Goal: Feedback & Contribution: Submit feedback/report problem

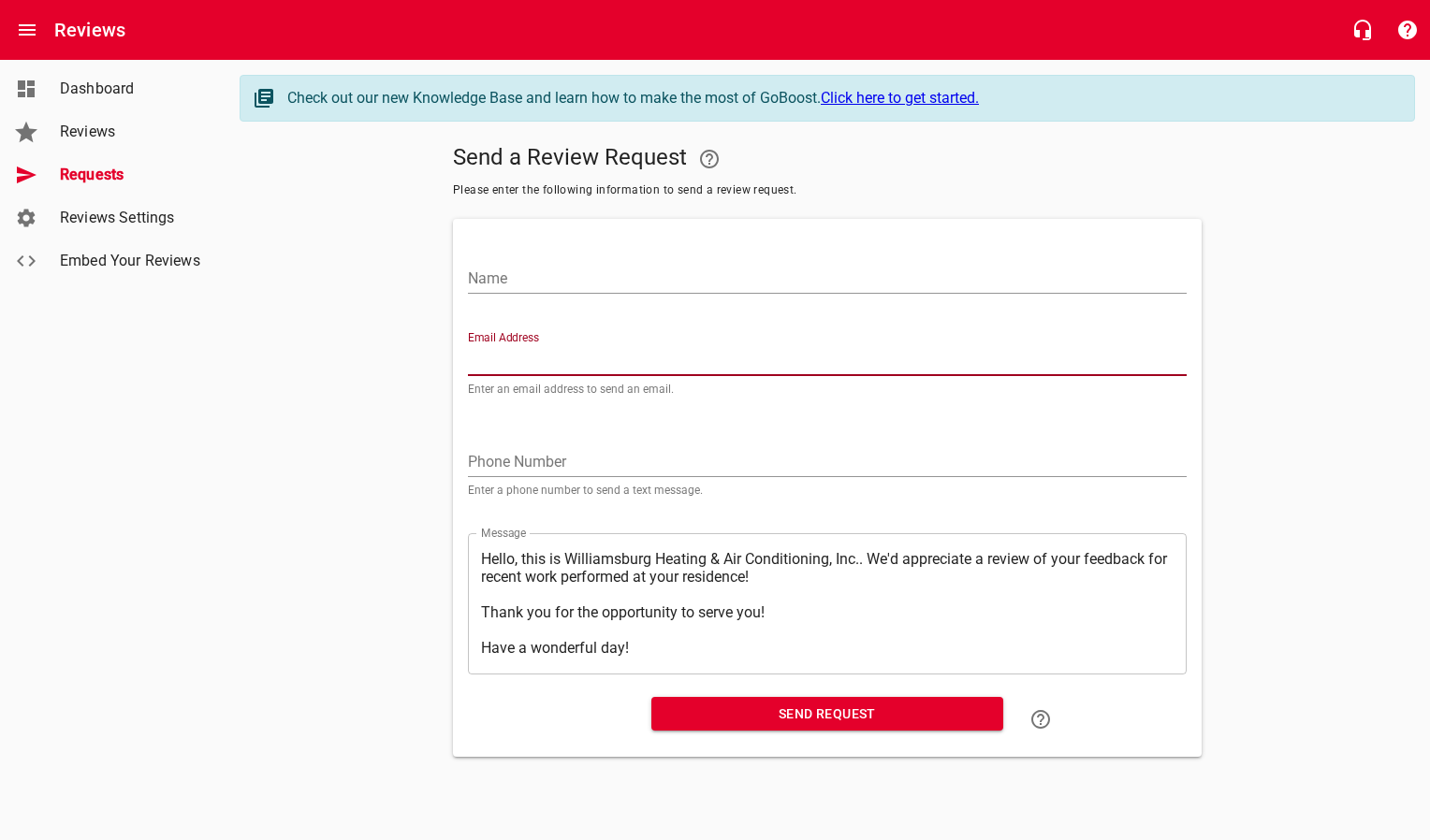
click at [525, 351] on input "Email Address" at bounding box center [827, 361] width 718 height 30
paste input "[EMAIL_ADDRESS][PERSON_NAME][DOMAIN_NAME]"
type input "[EMAIL_ADDRESS][PERSON_NAME][DOMAIN_NAME]"
click at [546, 276] on input "Name" at bounding box center [827, 278] width 718 height 30
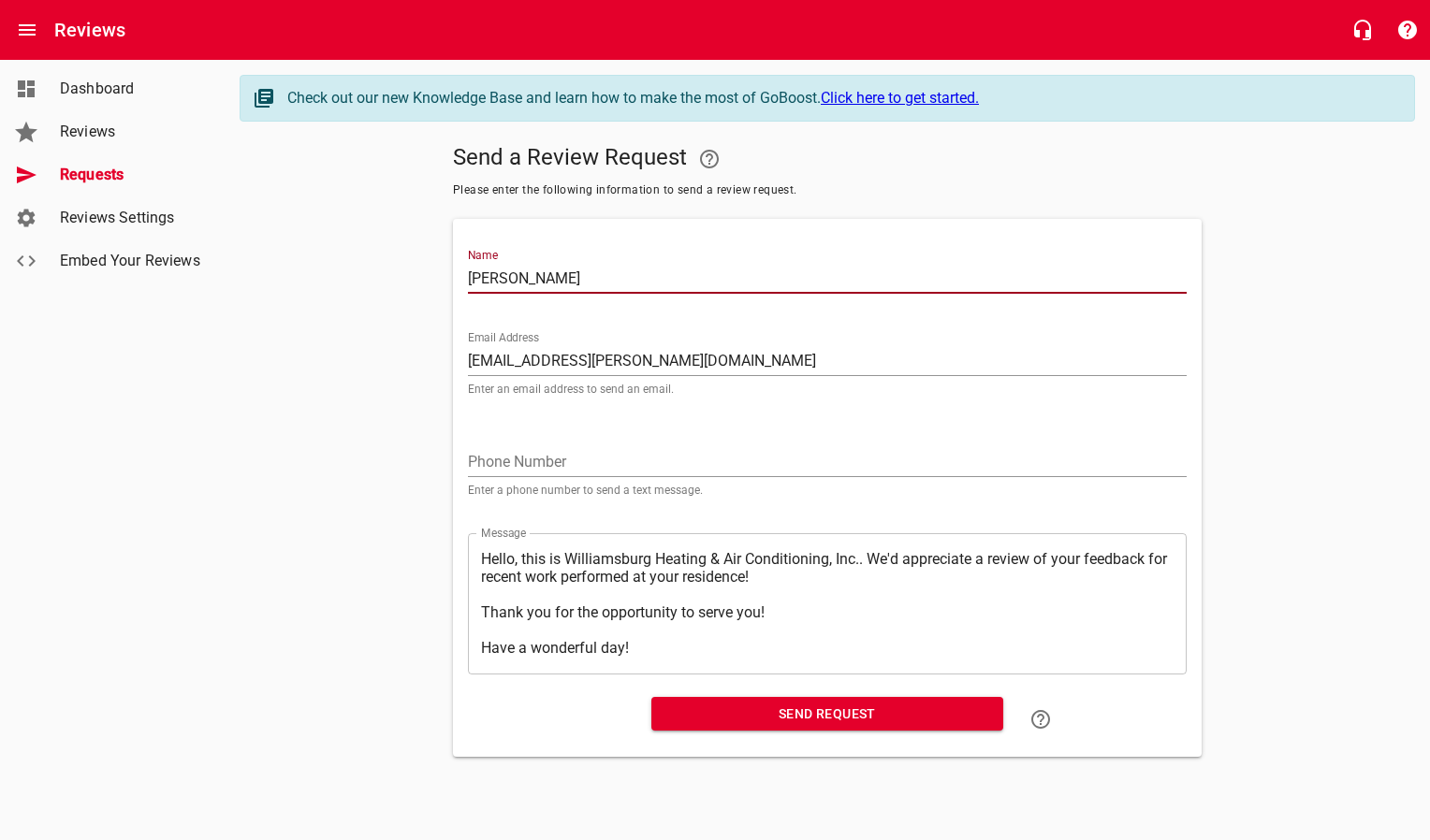
type input "[PERSON_NAME]"
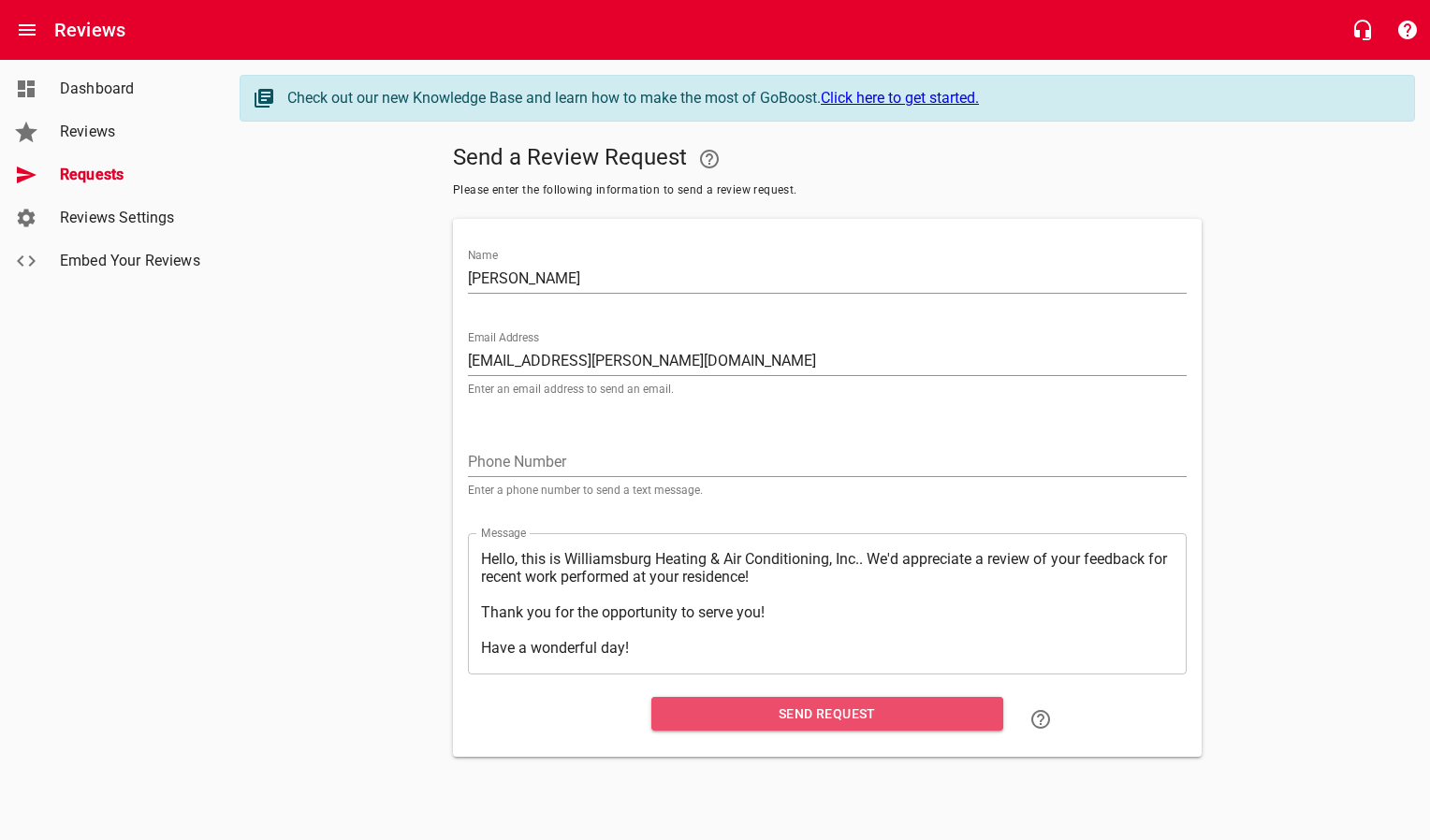
click at [843, 718] on span "Send Request" at bounding box center [827, 714] width 322 height 23
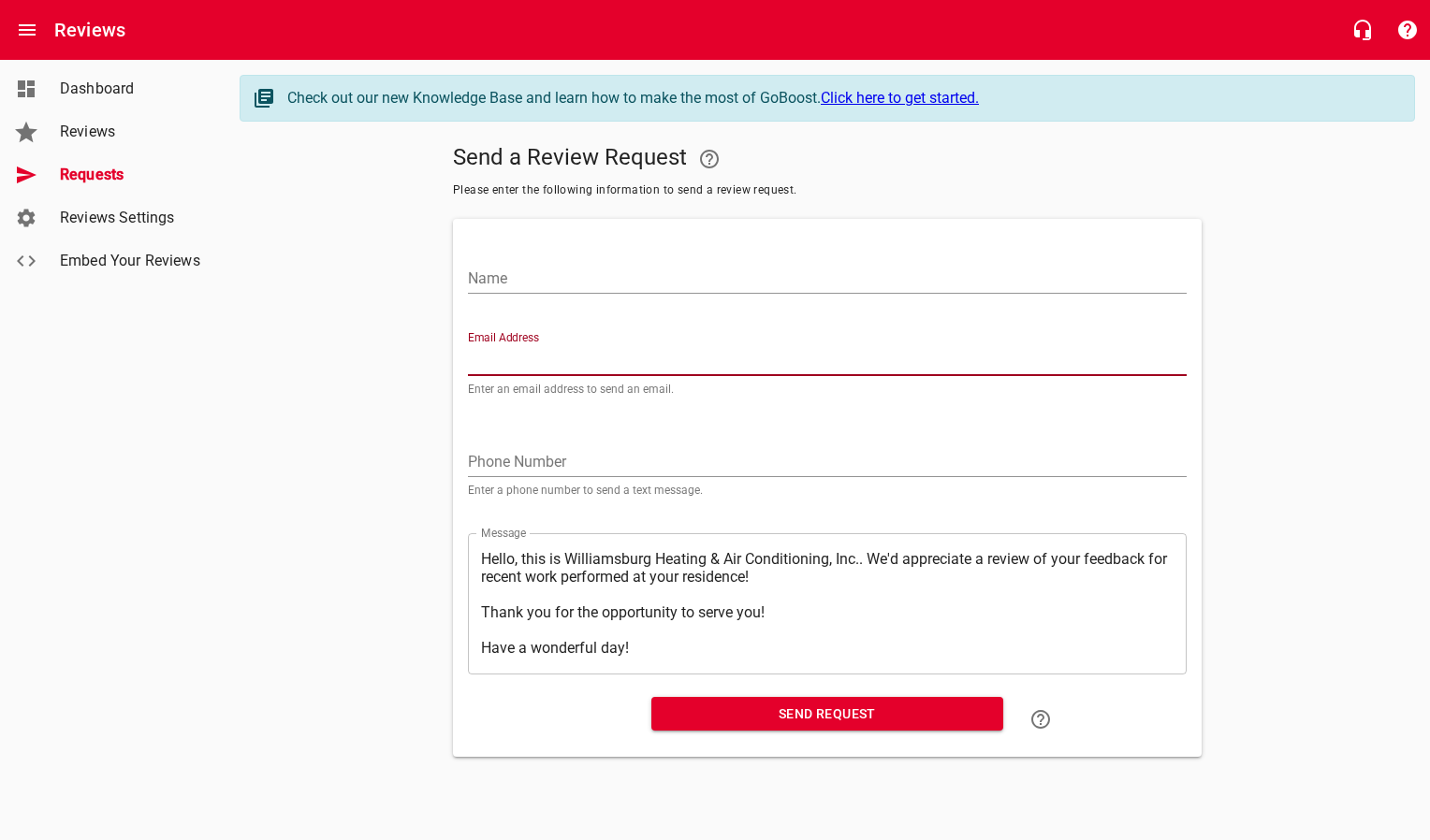
click at [549, 355] on input "Email Address" at bounding box center [827, 361] width 718 height 30
paste input "[EMAIL_ADDRESS][DOMAIN_NAME]"
type input "[EMAIL_ADDRESS][DOMAIN_NAME]"
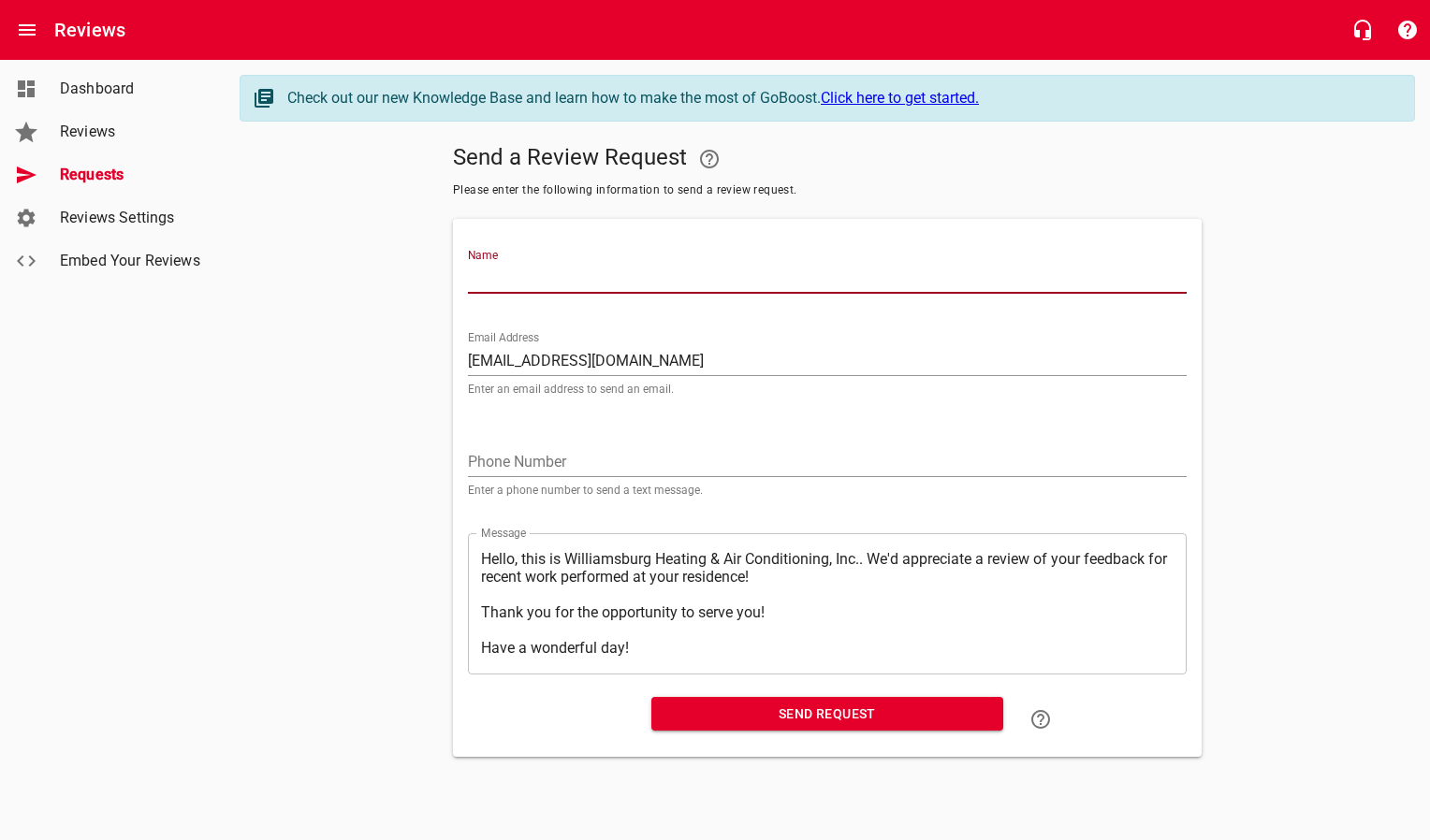
click at [575, 279] on input "Name" at bounding box center [827, 278] width 718 height 30
type input "[PERSON_NAME]"
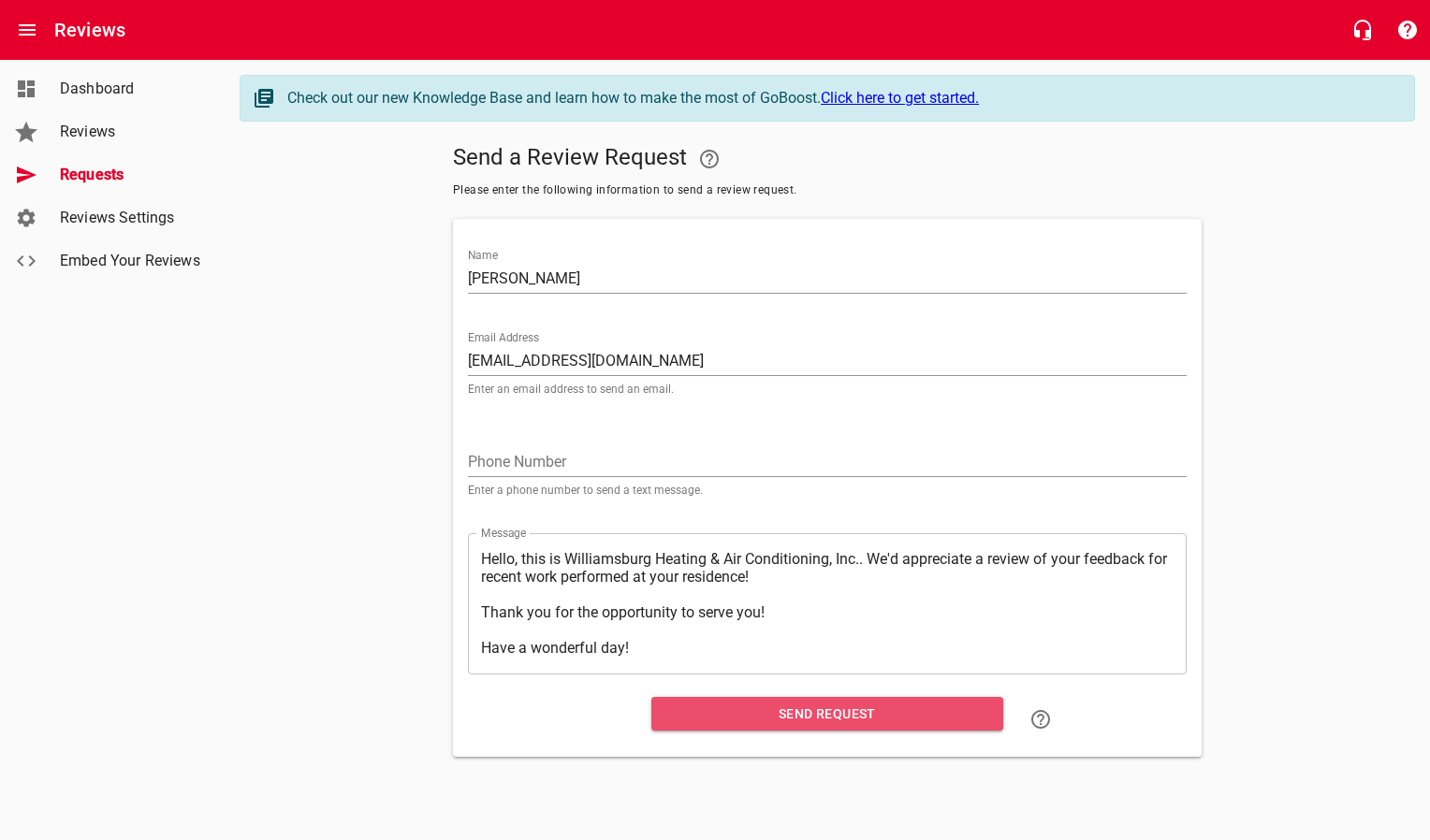
click at [834, 697] on button "Send Request" at bounding box center [827, 714] width 351 height 35
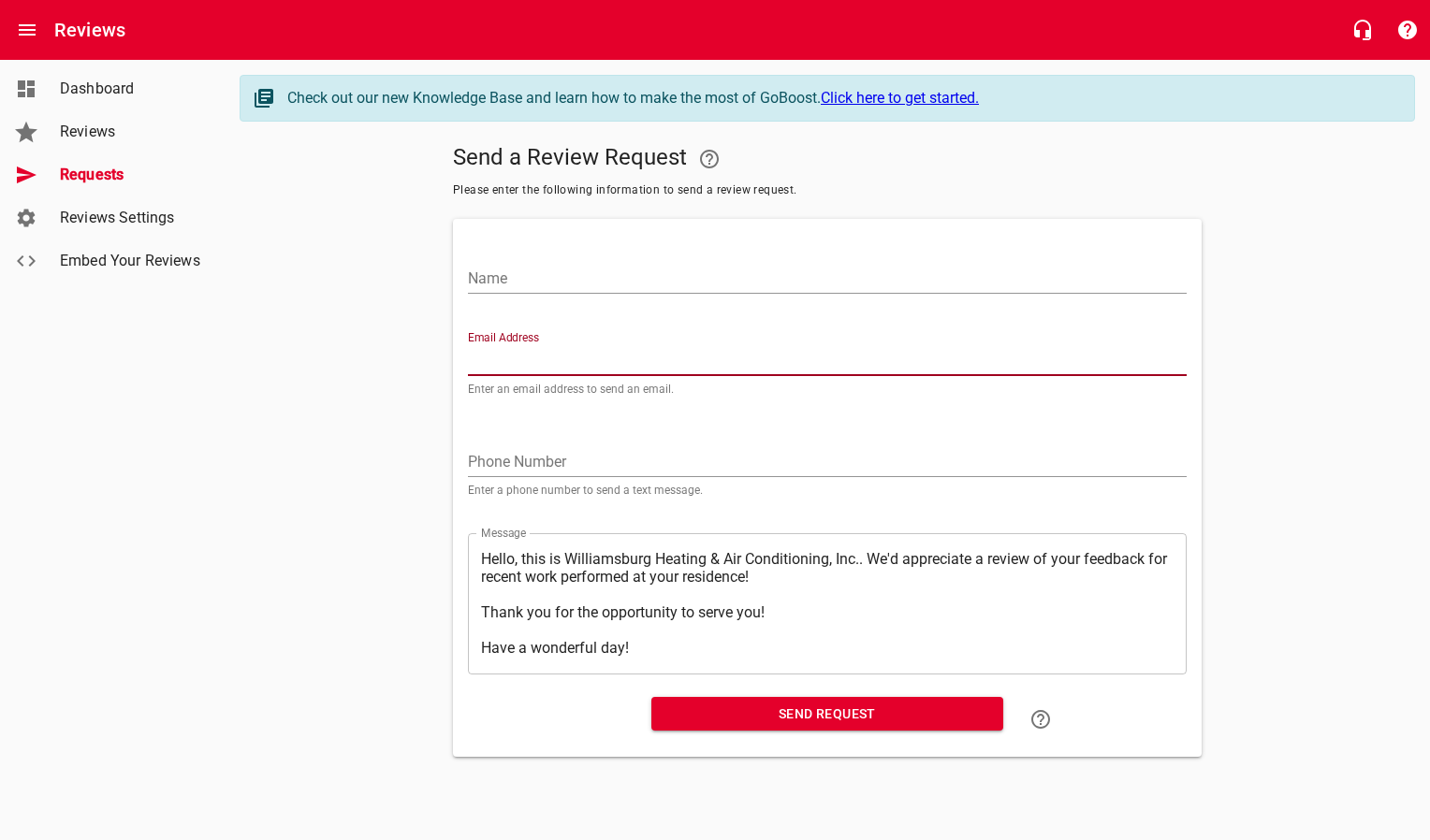
click at [502, 354] on input "Email Address" at bounding box center [827, 361] width 718 height 30
click at [531, 279] on input "Name" at bounding box center [827, 278] width 718 height 30
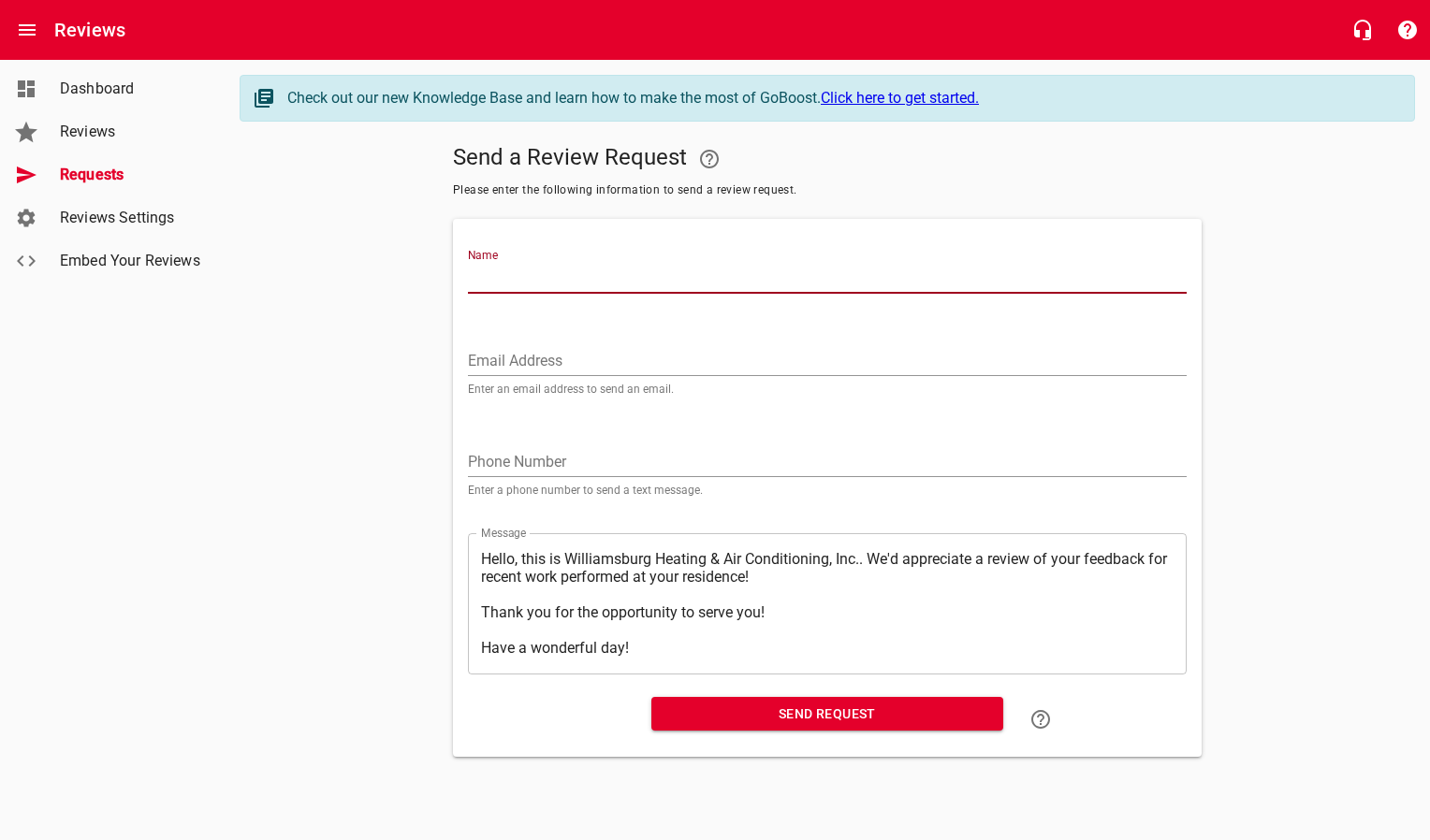
paste input "[EMAIL_ADDRESS][DOMAIN_NAME]"
type input "D"
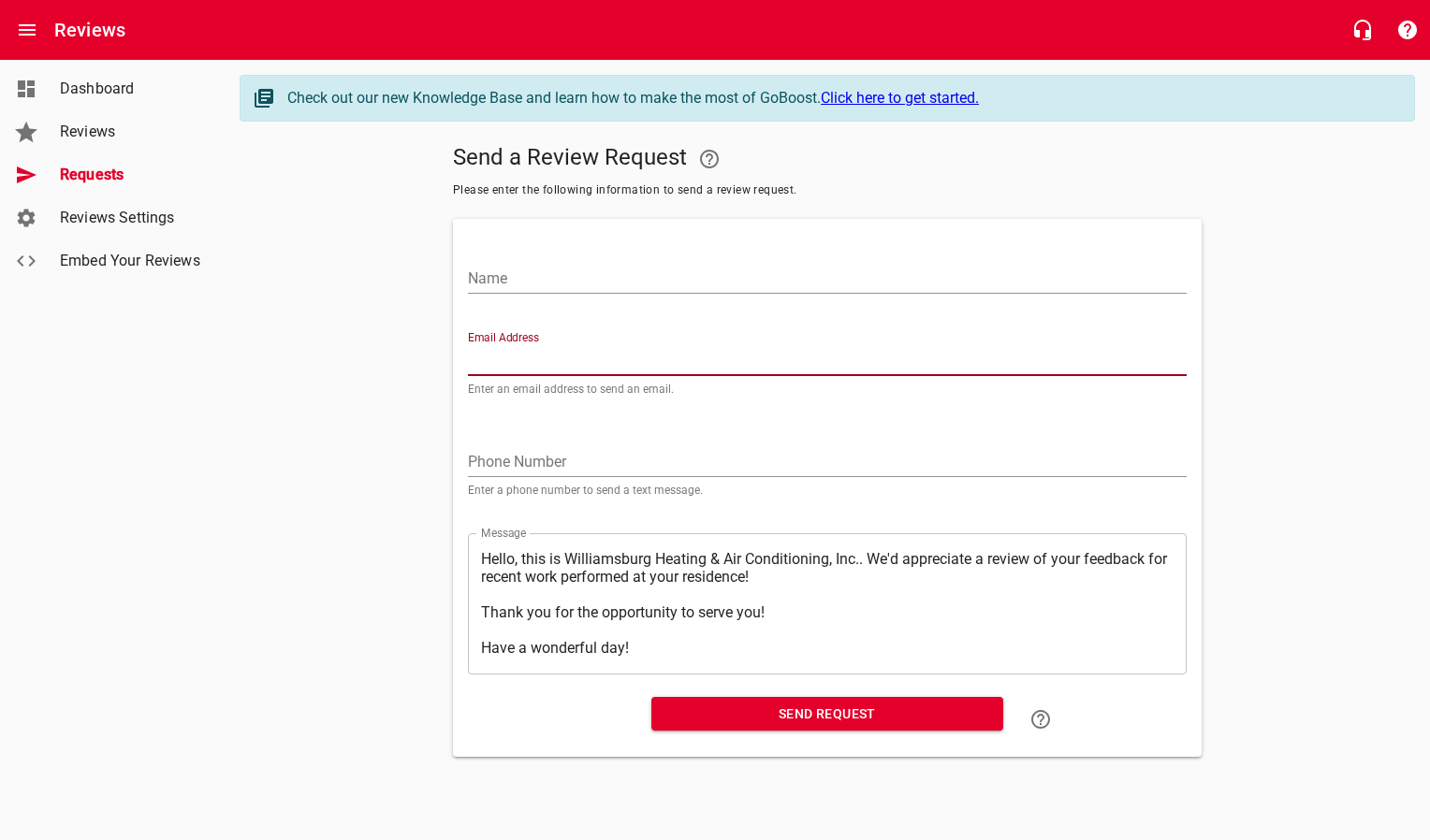
click at [534, 350] on input "Email Address" at bounding box center [827, 361] width 718 height 30
paste input "[EMAIL_ADDRESS][DOMAIN_NAME]"
type input "[EMAIL_ADDRESS][DOMAIN_NAME]"
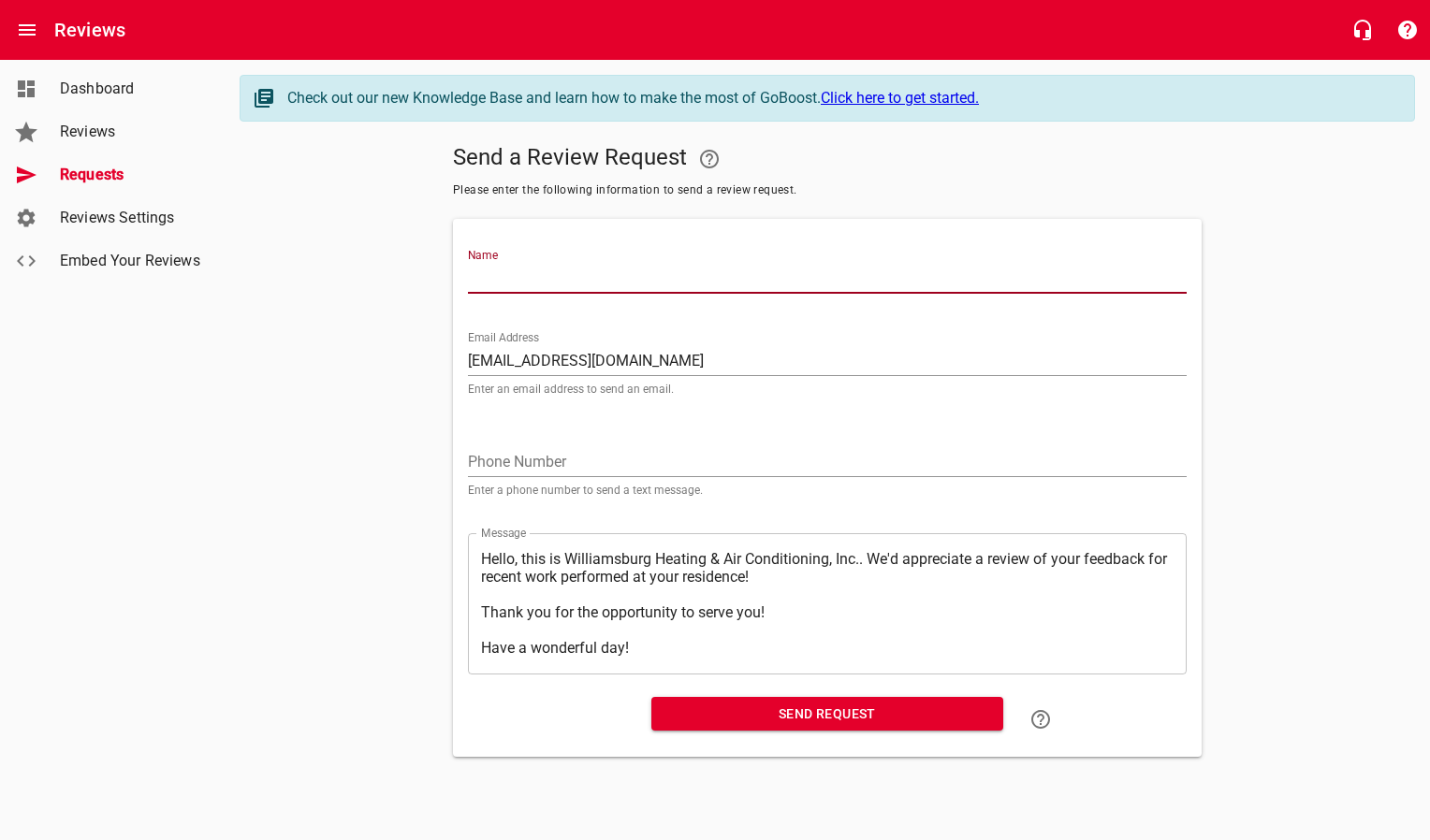
click at [563, 279] on input "Name" at bounding box center [827, 278] width 718 height 30
type input "[PERSON_NAME]"
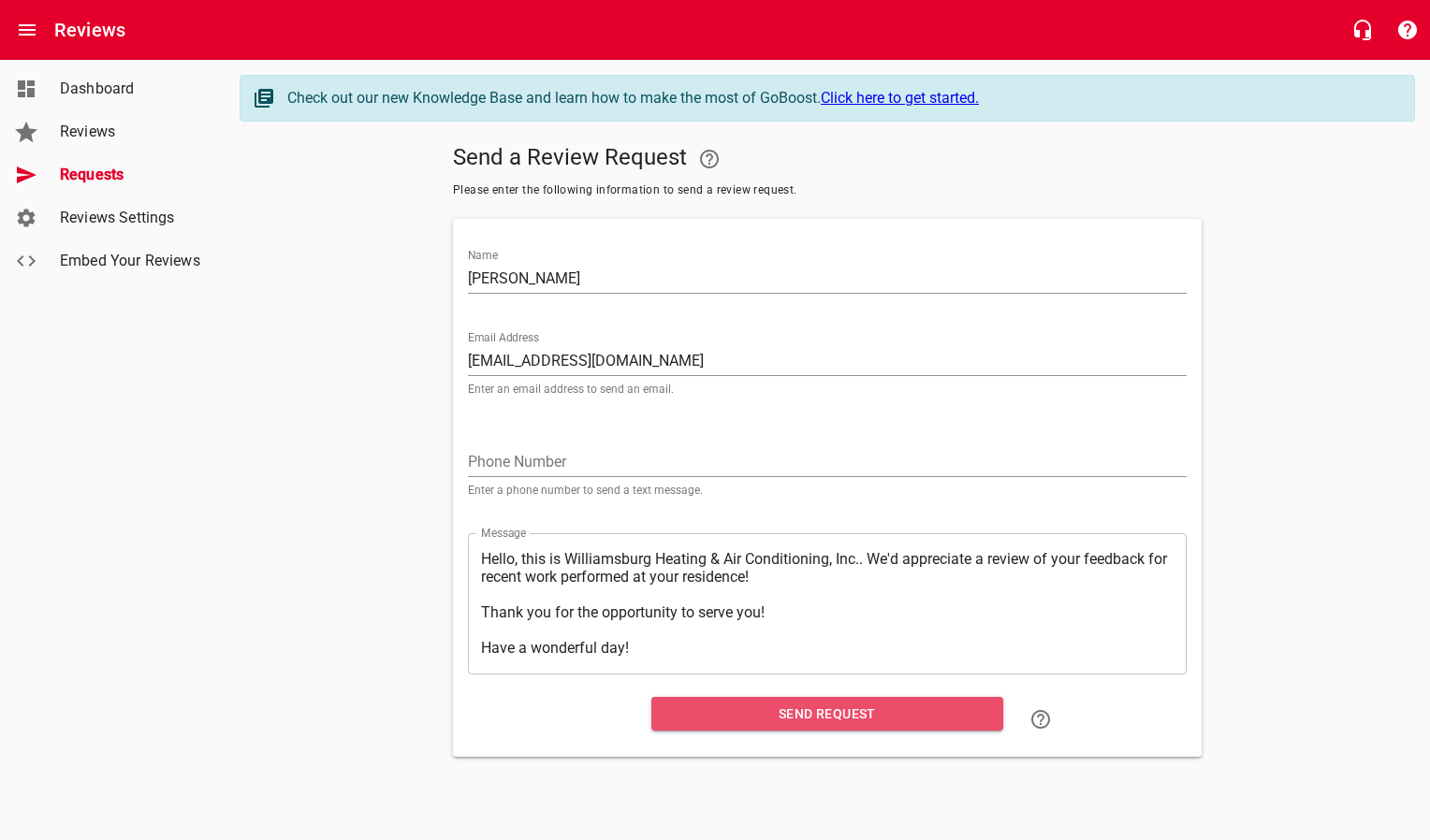
click at [702, 720] on span "Send Request" at bounding box center [827, 714] width 322 height 23
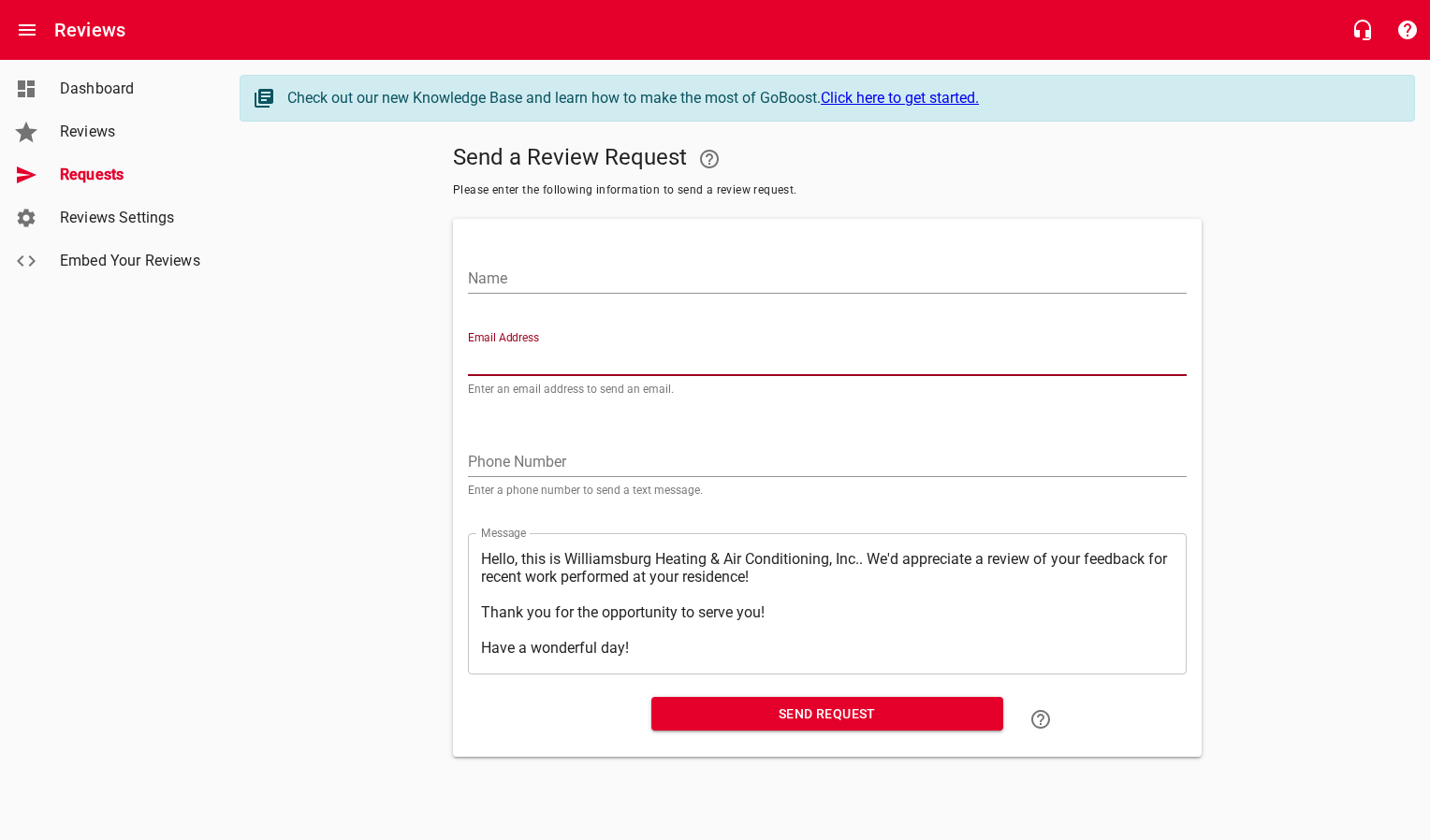
click at [548, 362] on input "Email Address" at bounding box center [827, 361] width 718 height 30
paste input "[EMAIL_ADDRESS][DOMAIN_NAME]"
type input "[EMAIL_ADDRESS][DOMAIN_NAME]"
click at [548, 283] on input "Name" at bounding box center [827, 278] width 718 height 30
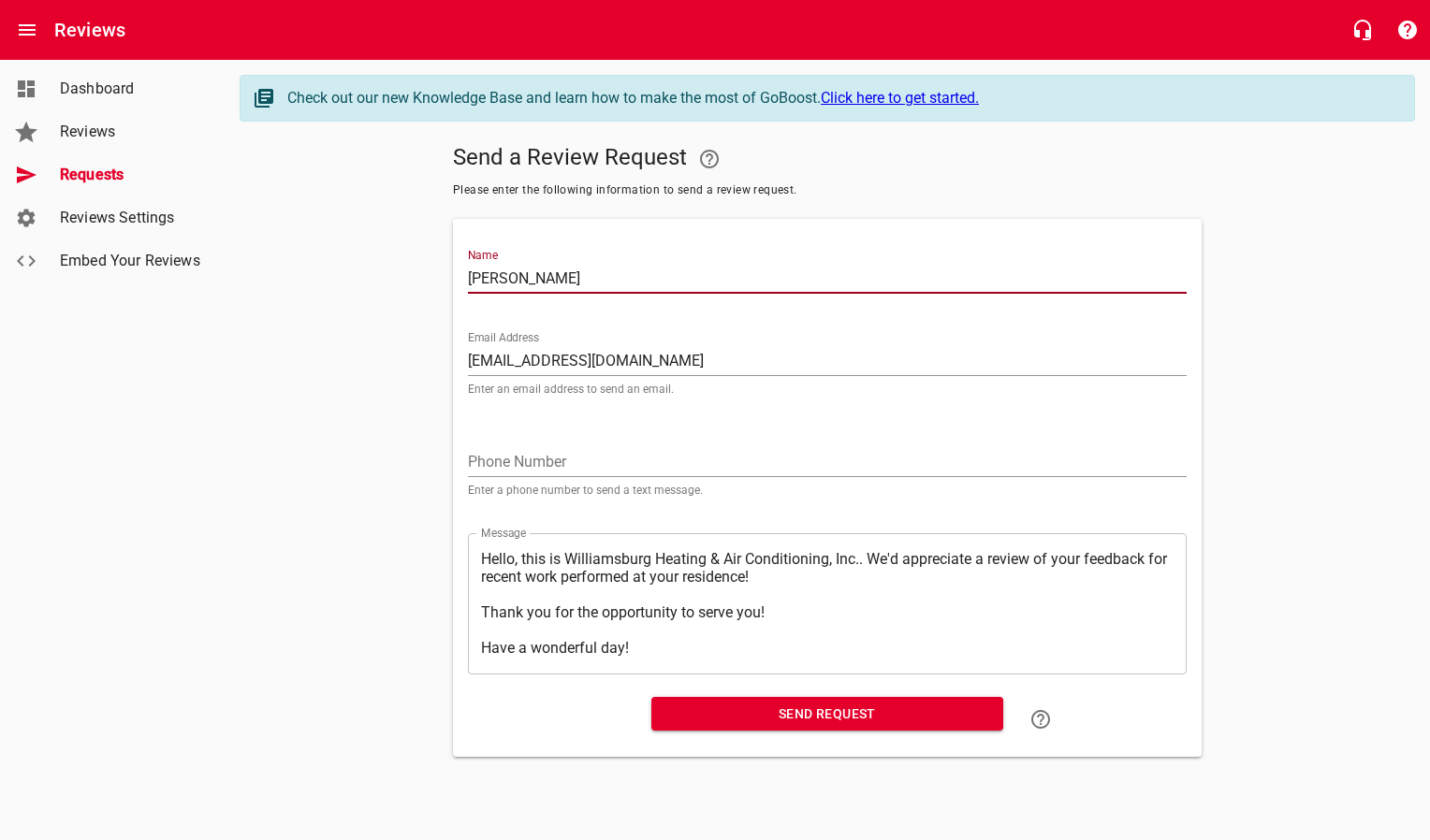
type input "[PERSON_NAME]"
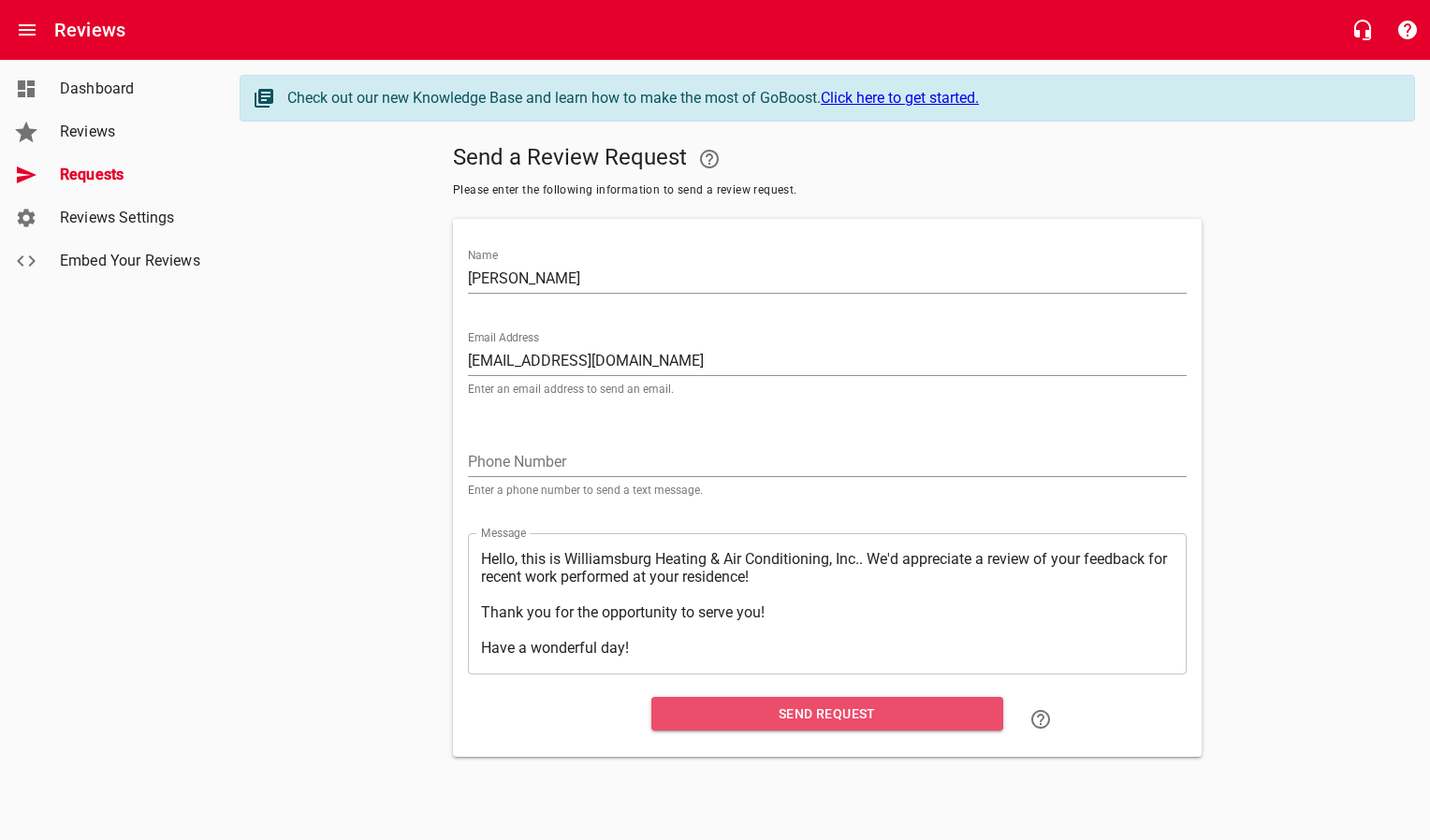
click at [766, 715] on span "Send Request" at bounding box center [827, 714] width 322 height 23
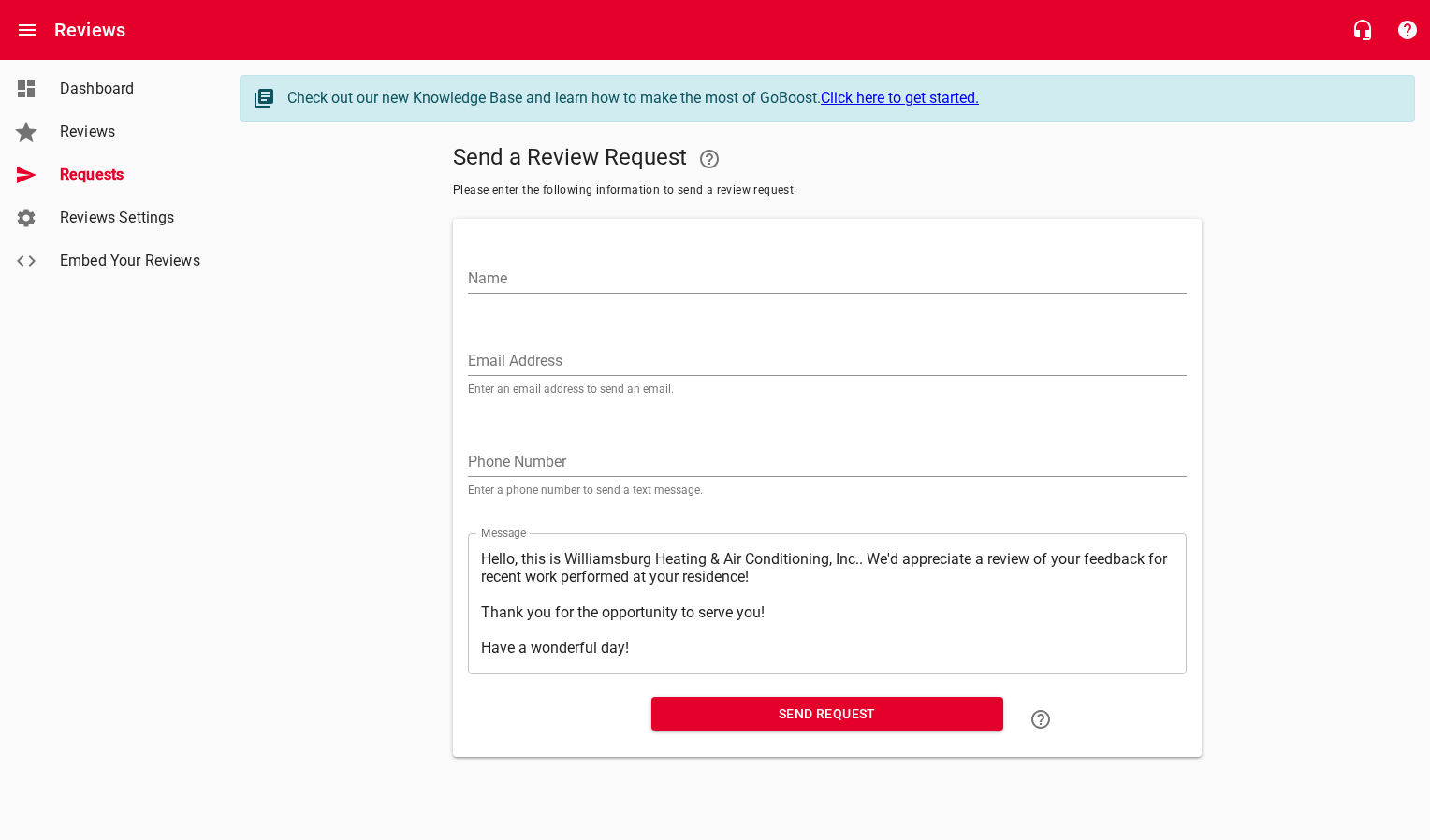
click at [532, 343] on div "Email Address Enter an email address to send an email." at bounding box center [827, 363] width 718 height 64
click at [533, 359] on input "Email Address" at bounding box center [827, 361] width 718 height 30
click at [536, 365] on input "Email Address" at bounding box center [827, 361] width 718 height 30
paste input "[EMAIL_ADDRESS][DOMAIN_NAME]"
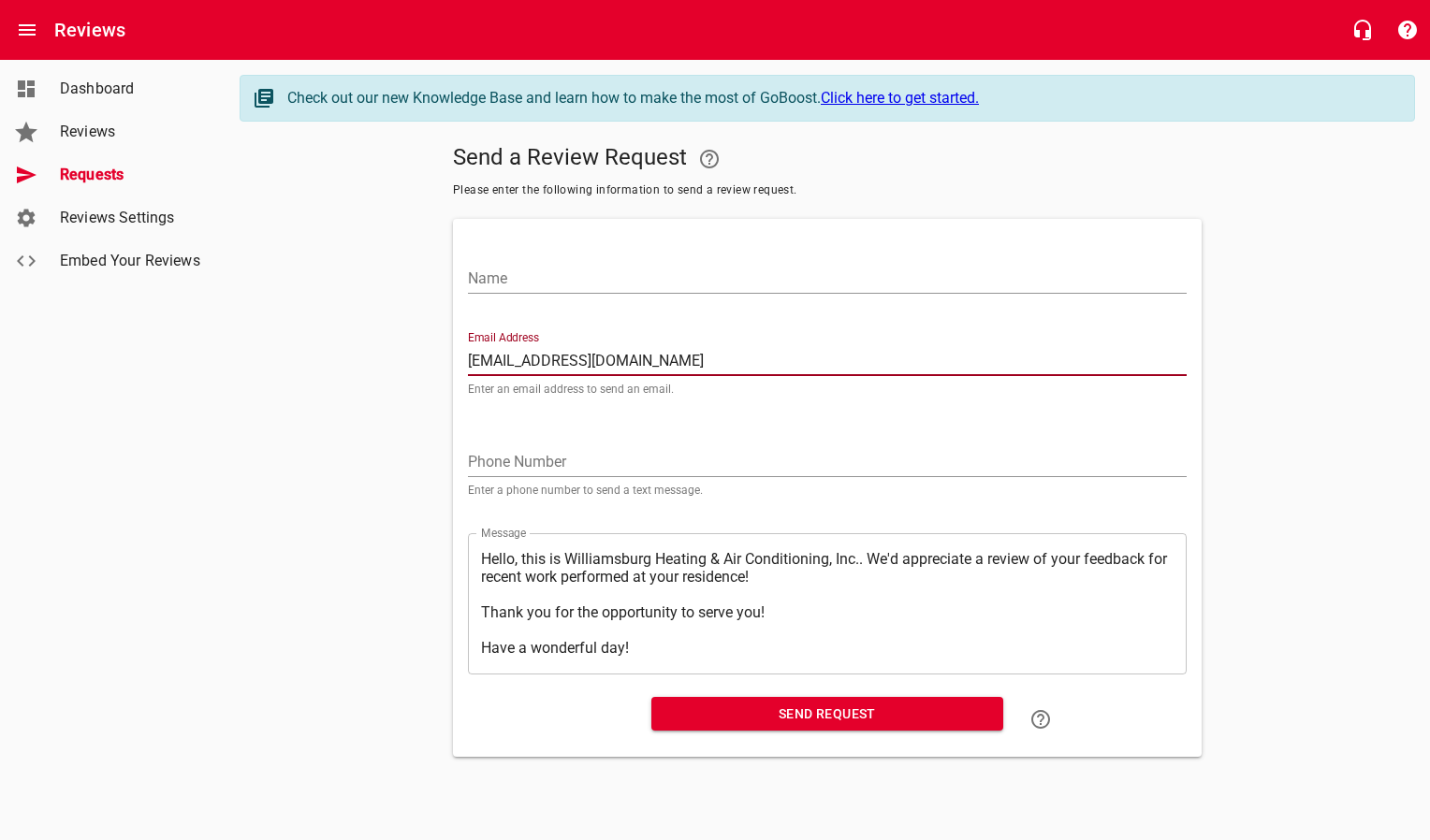
type input "[EMAIL_ADDRESS][DOMAIN_NAME]"
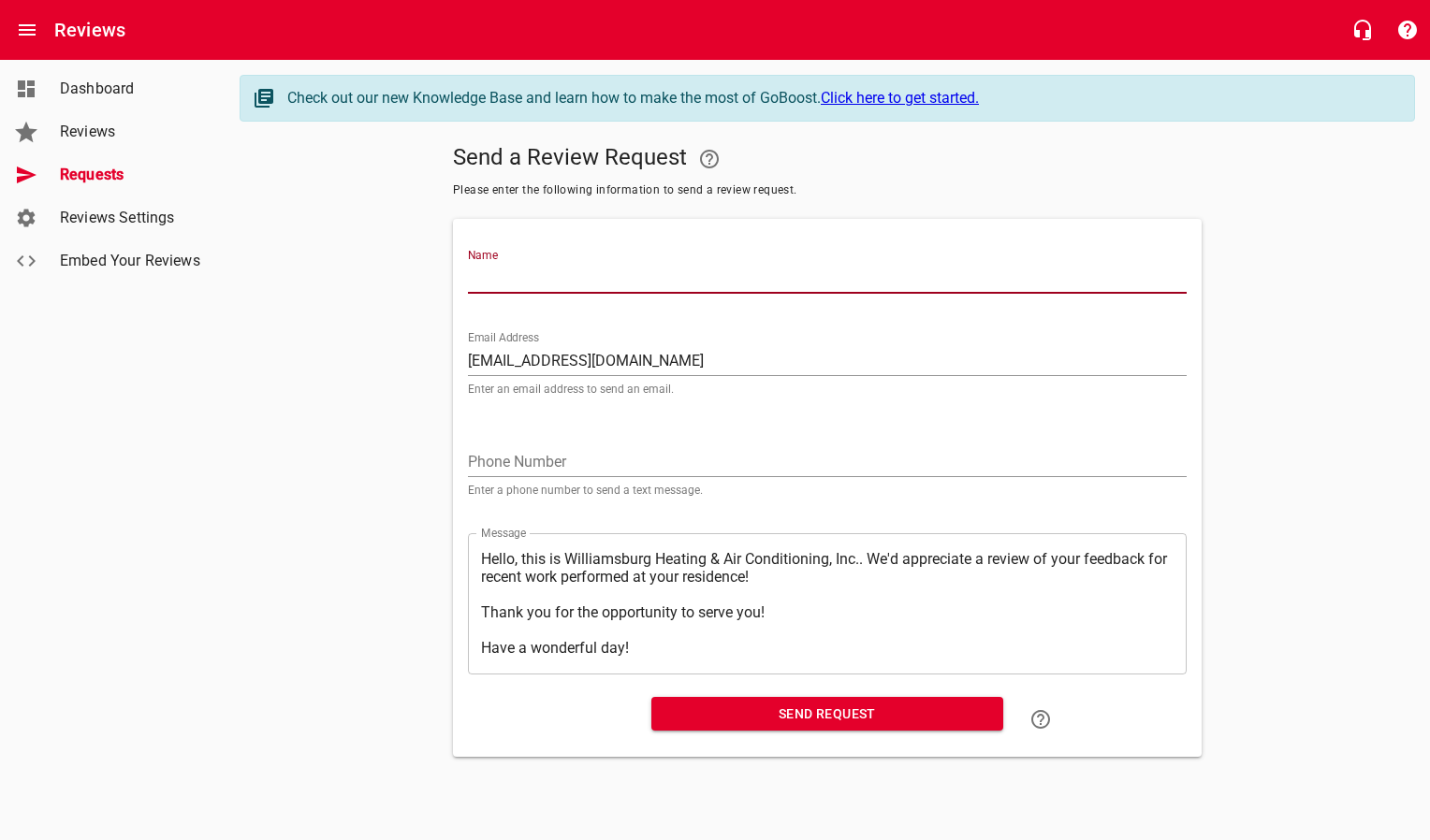
click at [545, 279] on input "Name" at bounding box center [827, 278] width 718 height 30
type input "[PERSON_NAME]"
click at [730, 713] on span "Send Request" at bounding box center [827, 714] width 322 height 23
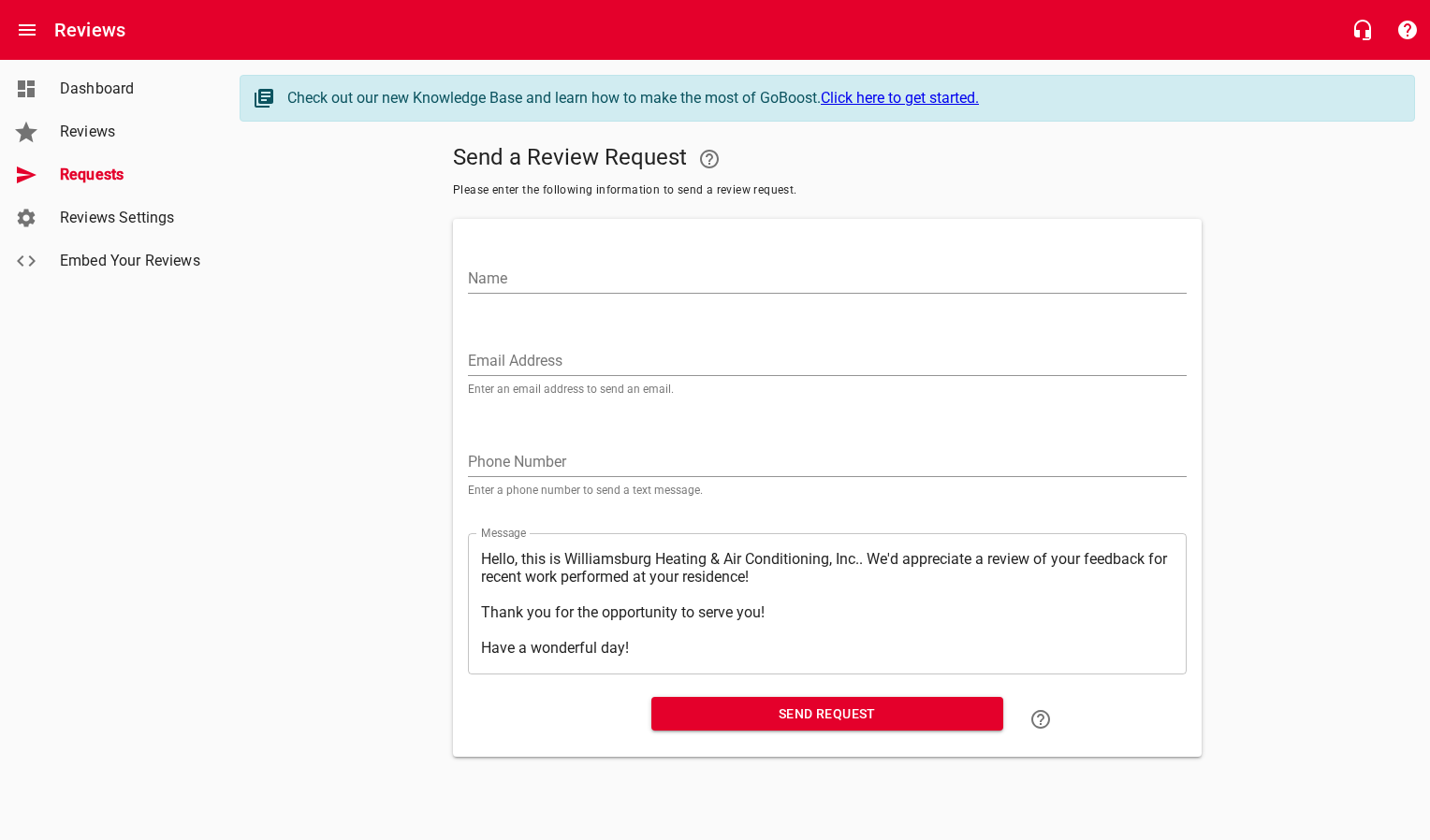
click at [558, 357] on input "Email Address" at bounding box center [827, 361] width 718 height 30
paste input "[EMAIL_ADDRESS][DOMAIN_NAME]"
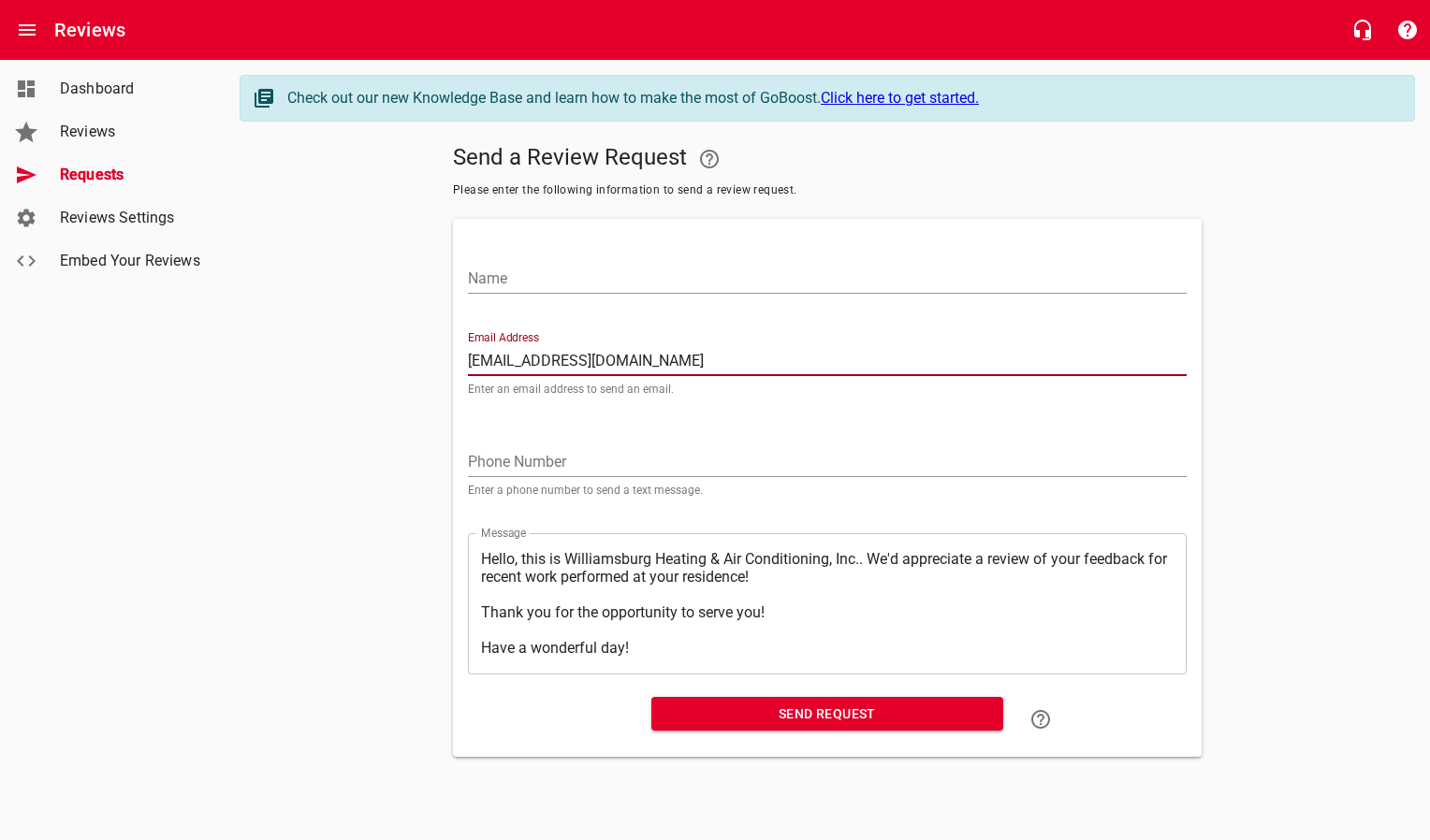
type input "[EMAIL_ADDRESS][DOMAIN_NAME]"
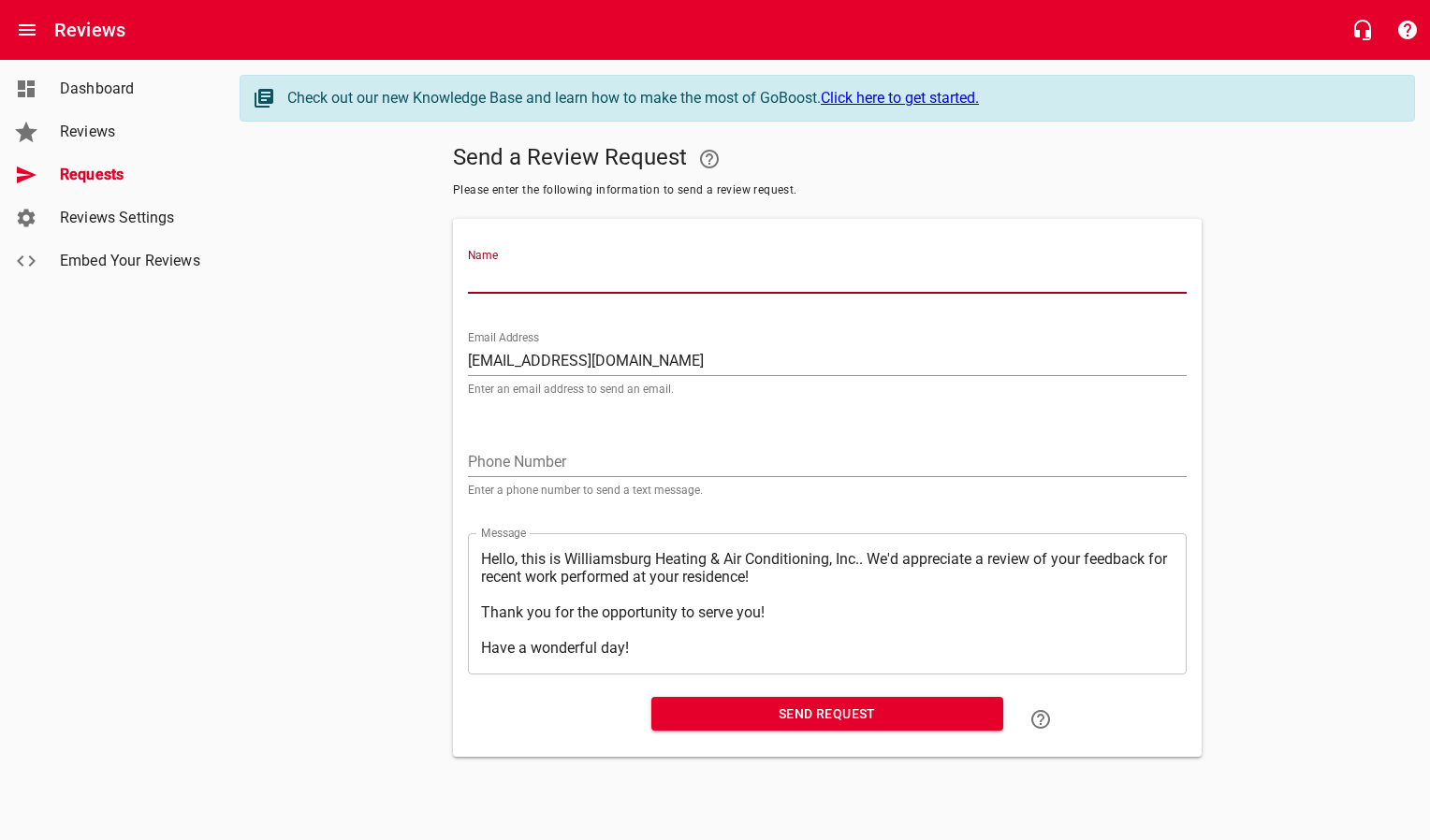
click at [559, 279] on input "Name" at bounding box center [827, 278] width 718 height 30
type input "[PERSON_NAME]"
click at [777, 707] on span "Send Request" at bounding box center [827, 714] width 322 height 23
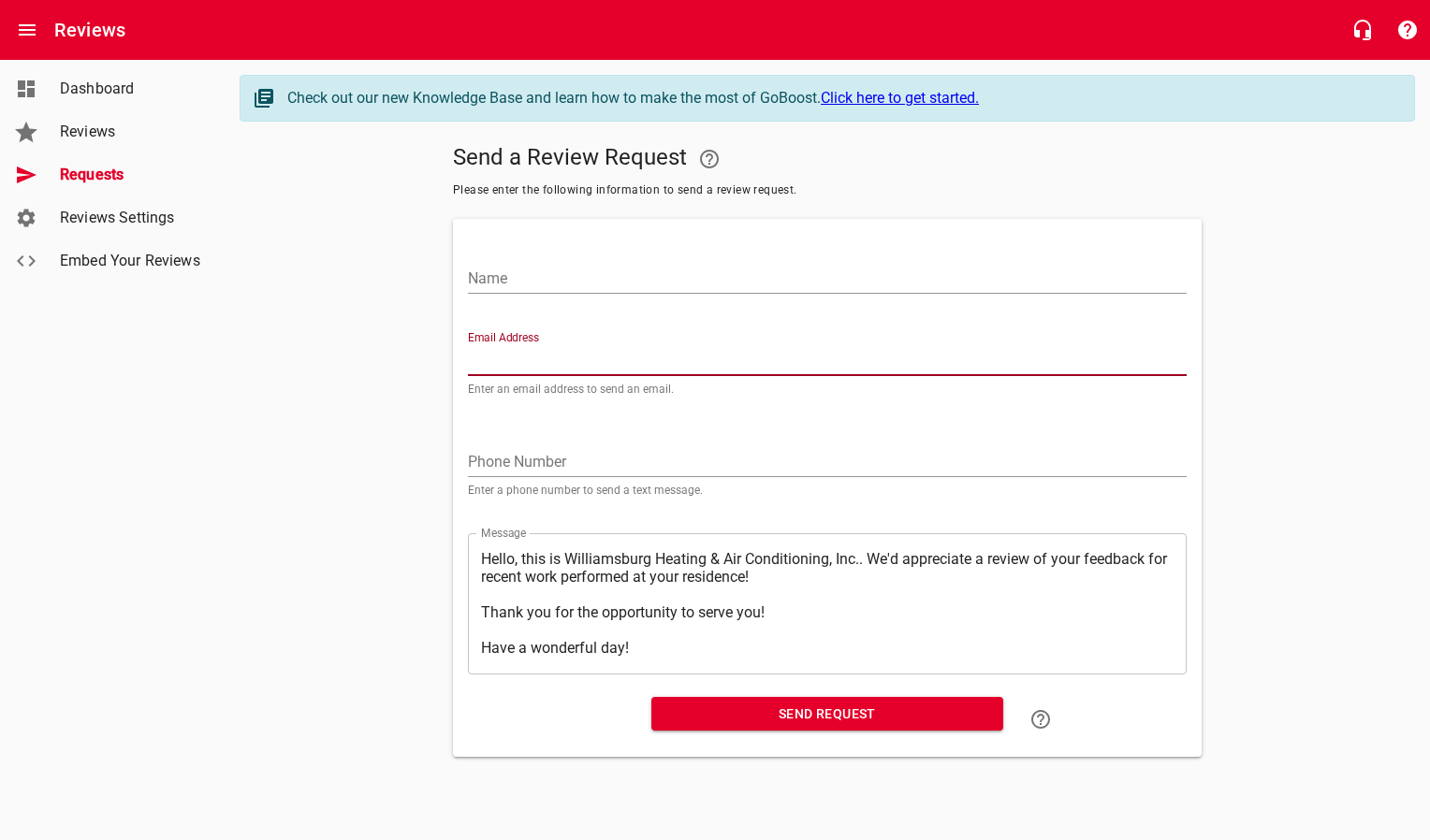
click at [607, 364] on input "Email Address" at bounding box center [827, 361] width 718 height 30
paste input "[EMAIL_ADDRESS][DOMAIN_NAME]"
type input "[EMAIL_ADDRESS][DOMAIN_NAME]"
click at [644, 259] on div "Name" at bounding box center [827, 271] width 718 height 45
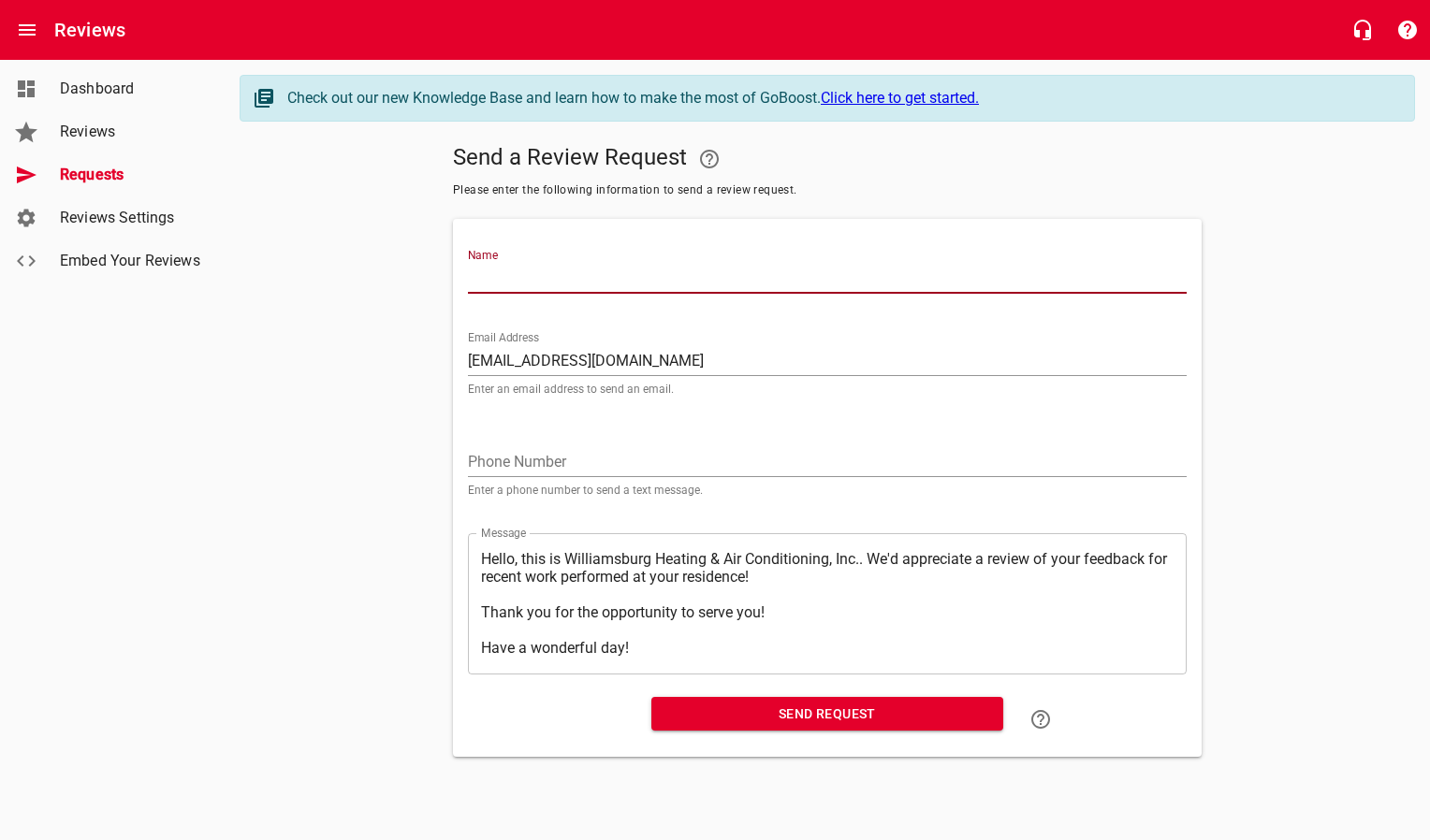
click at [646, 264] on input "Name" at bounding box center [827, 278] width 718 height 30
type input "[PERSON_NAME]"
click at [812, 722] on span "Send Request" at bounding box center [827, 714] width 322 height 23
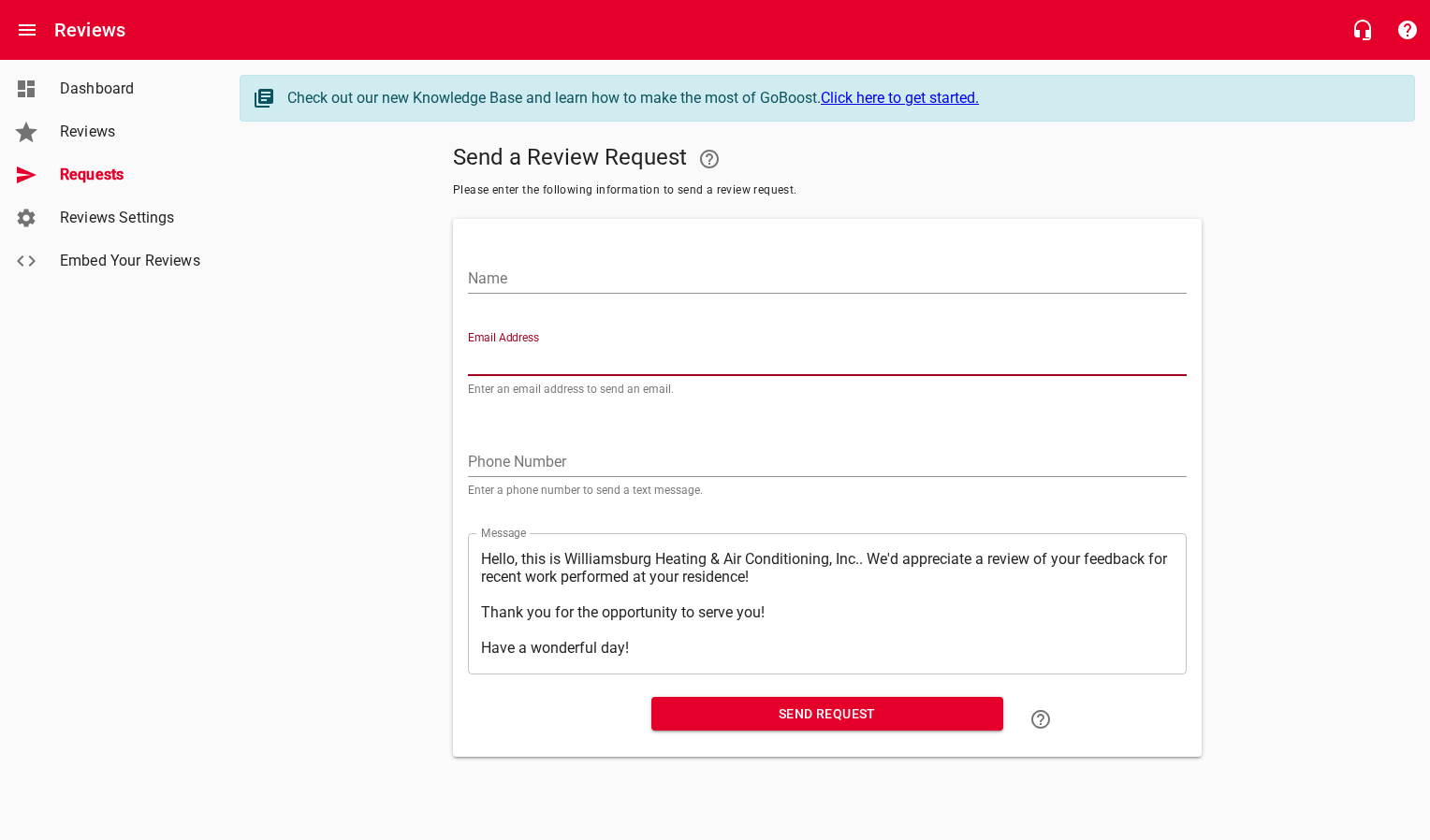
click at [566, 368] on input "Email Address" at bounding box center [827, 361] width 718 height 30
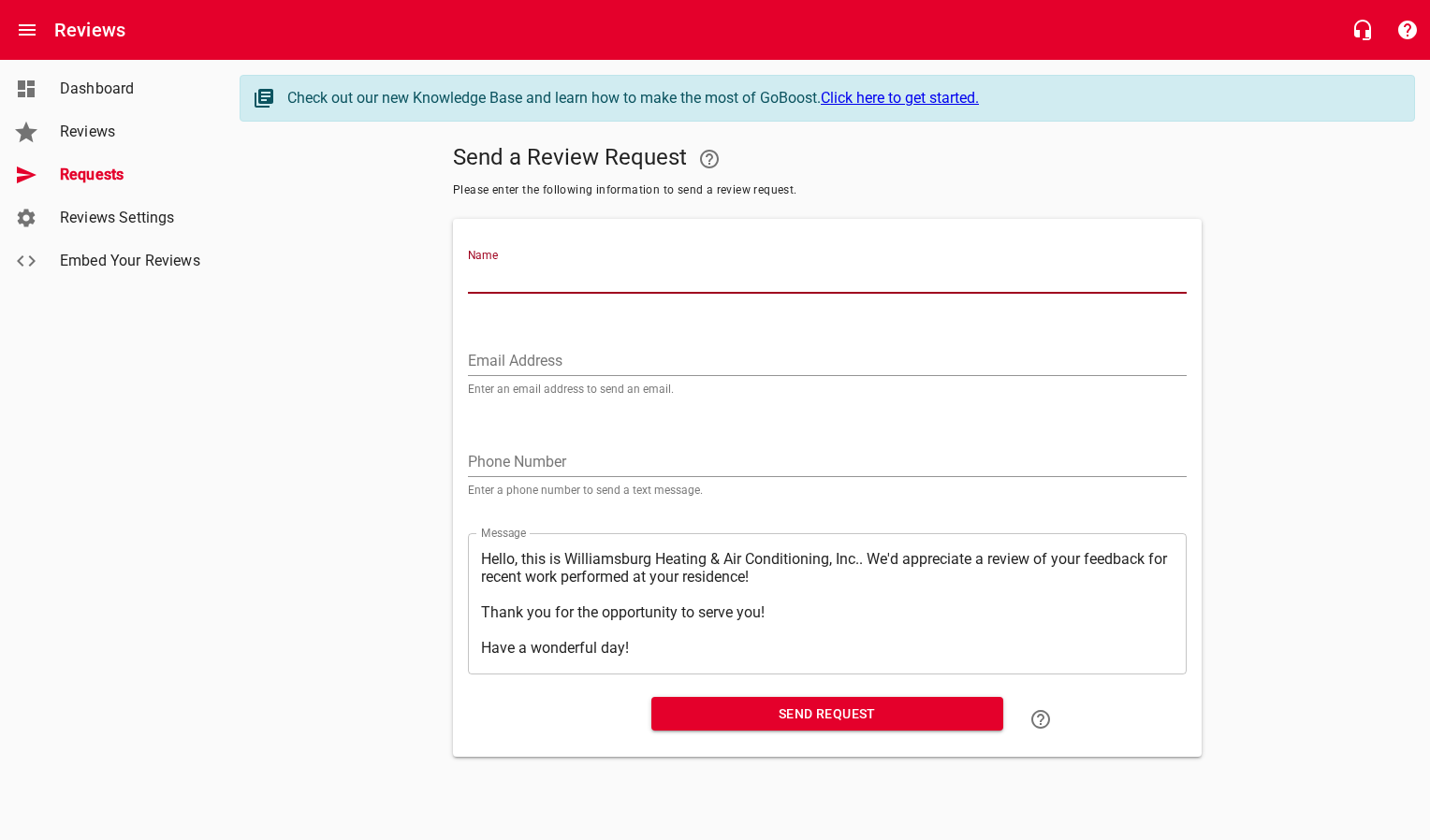
click at [592, 266] on input "Name" at bounding box center [827, 278] width 718 height 30
click at [482, 355] on input "Email Address" at bounding box center [827, 361] width 718 height 30
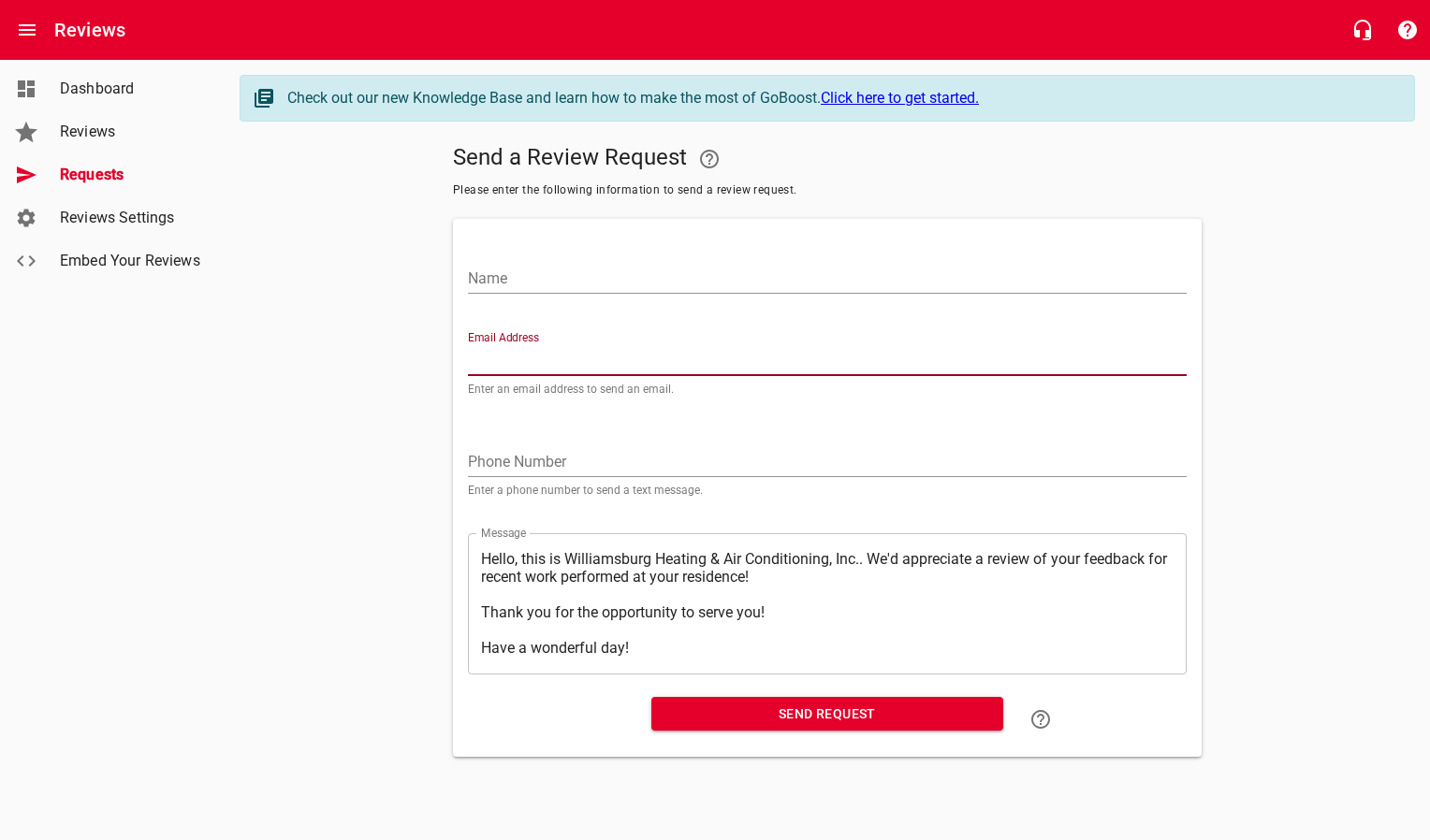
paste input "[EMAIL_ADDRESS][DOMAIN_NAME]"
type input "[EMAIL_ADDRESS][DOMAIN_NAME]"
click at [520, 280] on input "Name" at bounding box center [827, 278] width 718 height 30
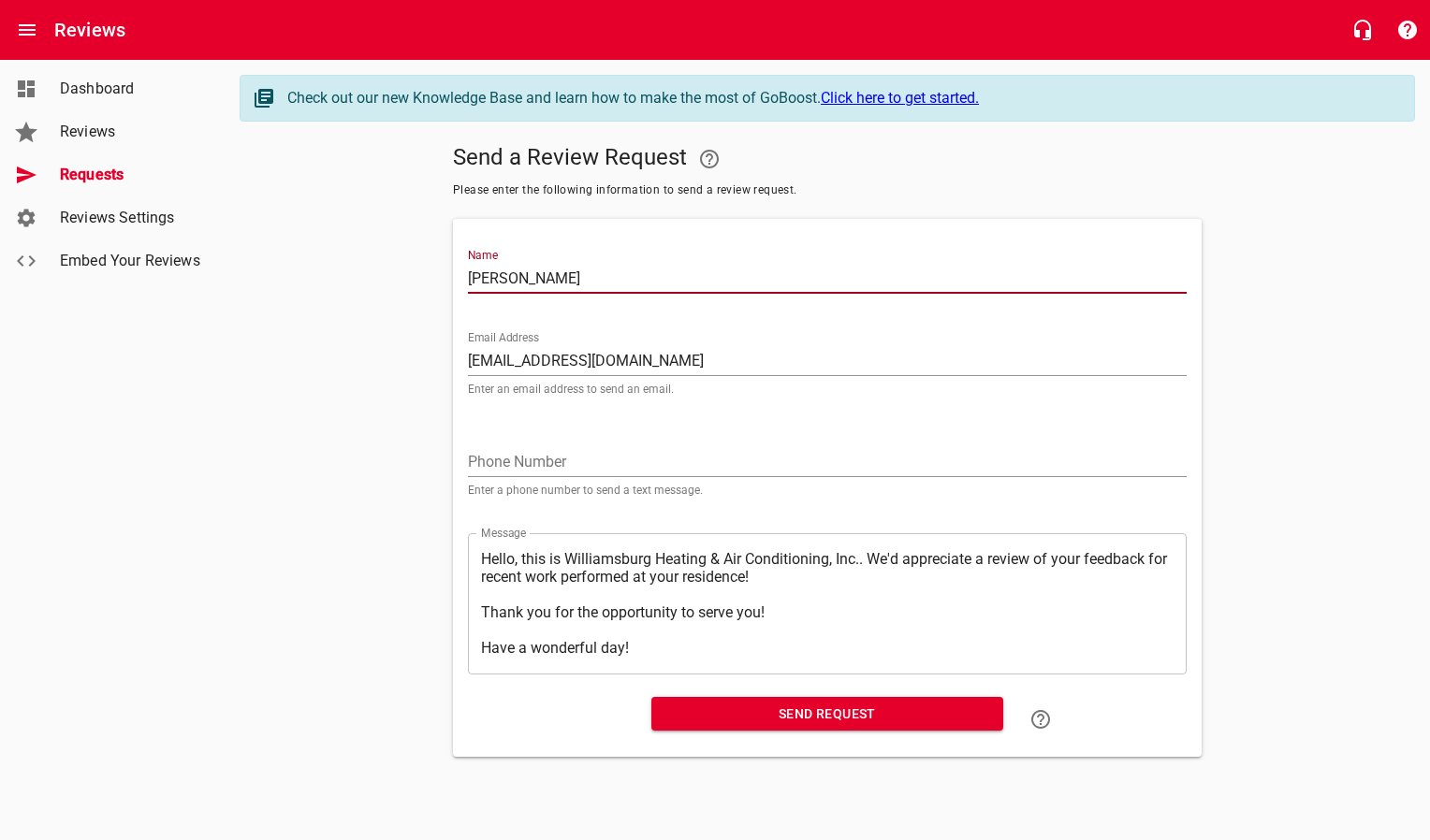
type input "[PERSON_NAME]"
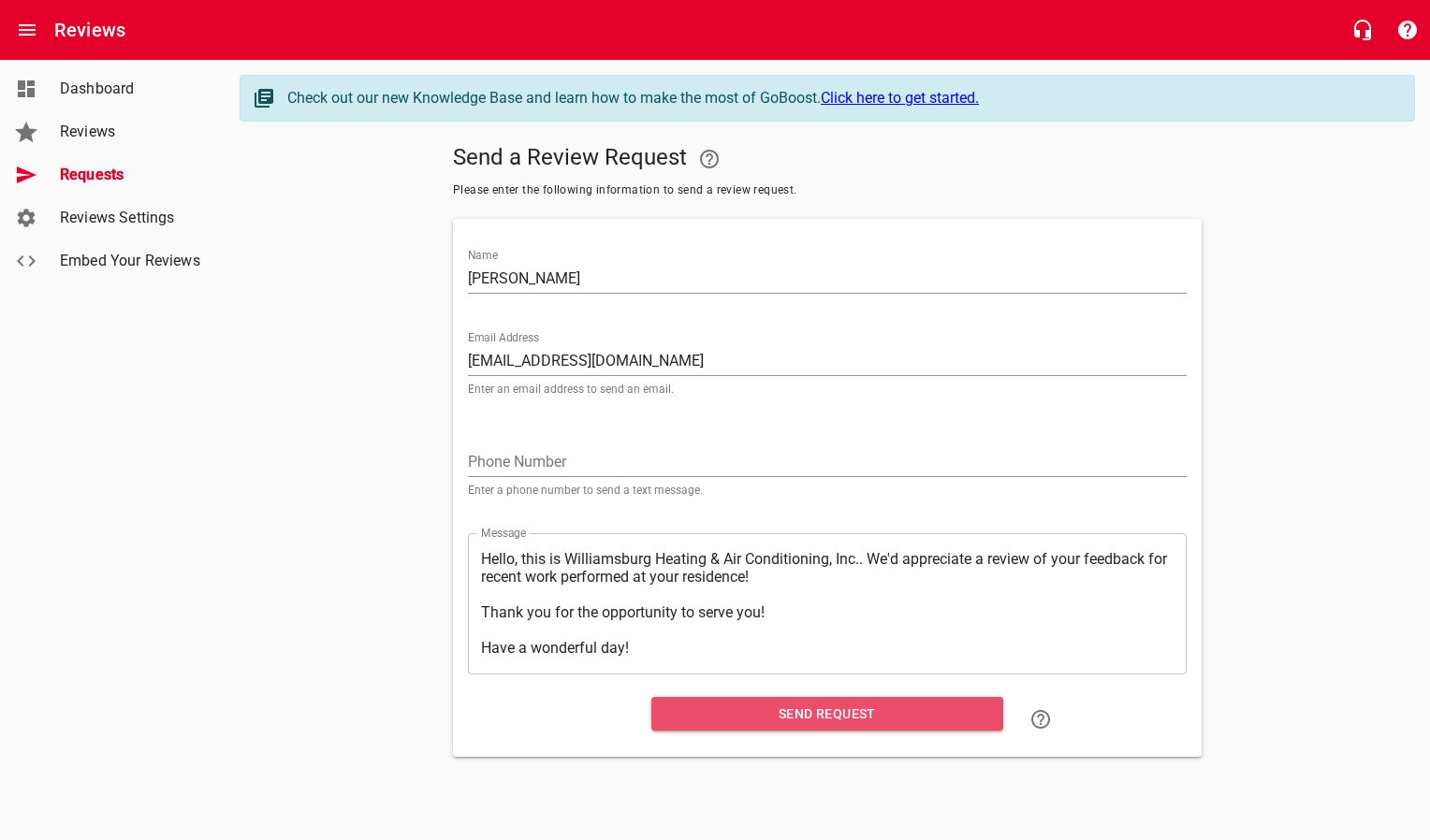
click at [825, 713] on span "Send Request" at bounding box center [827, 714] width 322 height 23
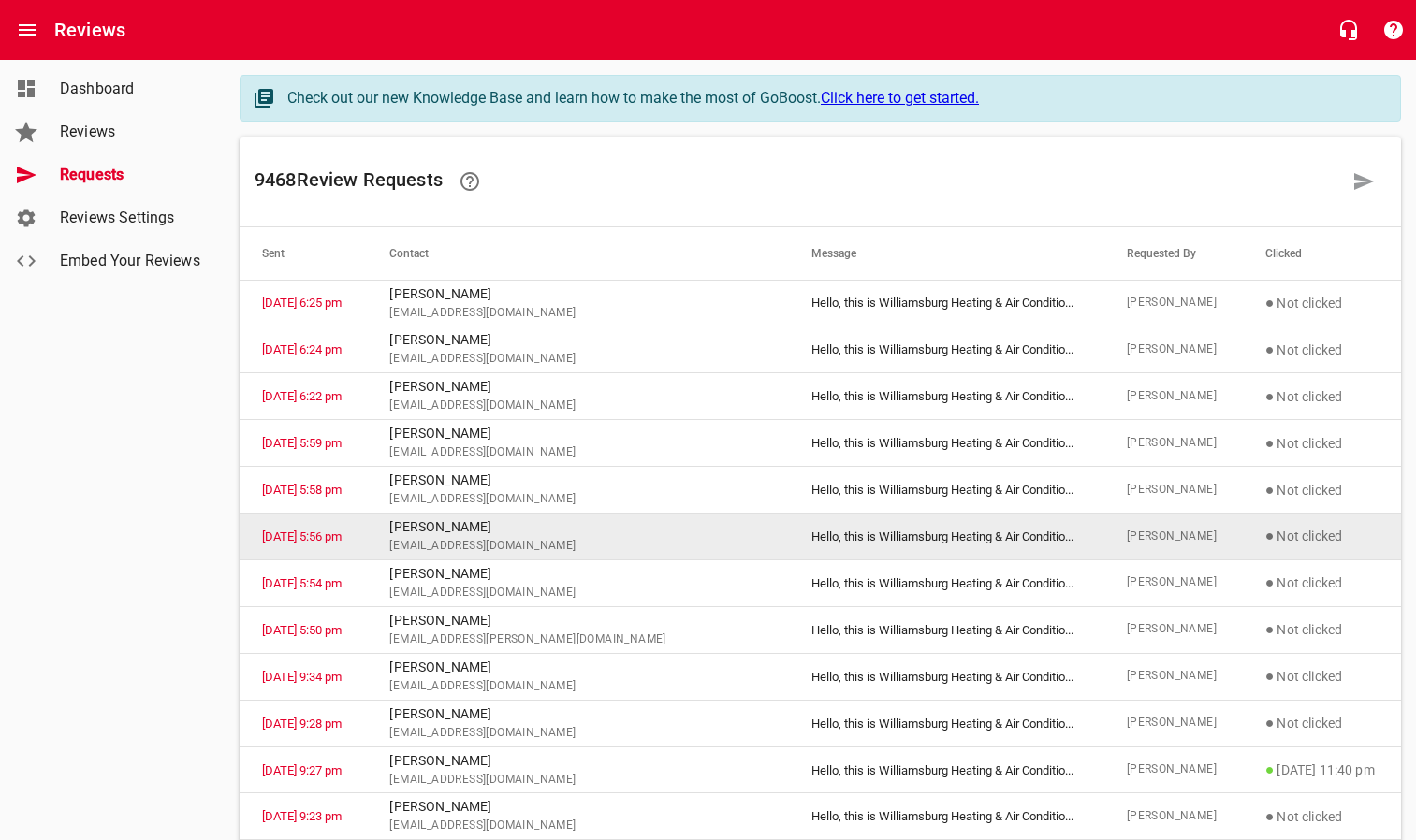
click at [1399, 524] on td "● Not clicked" at bounding box center [1322, 537] width 158 height 46
